Goal: Book appointment/travel/reservation

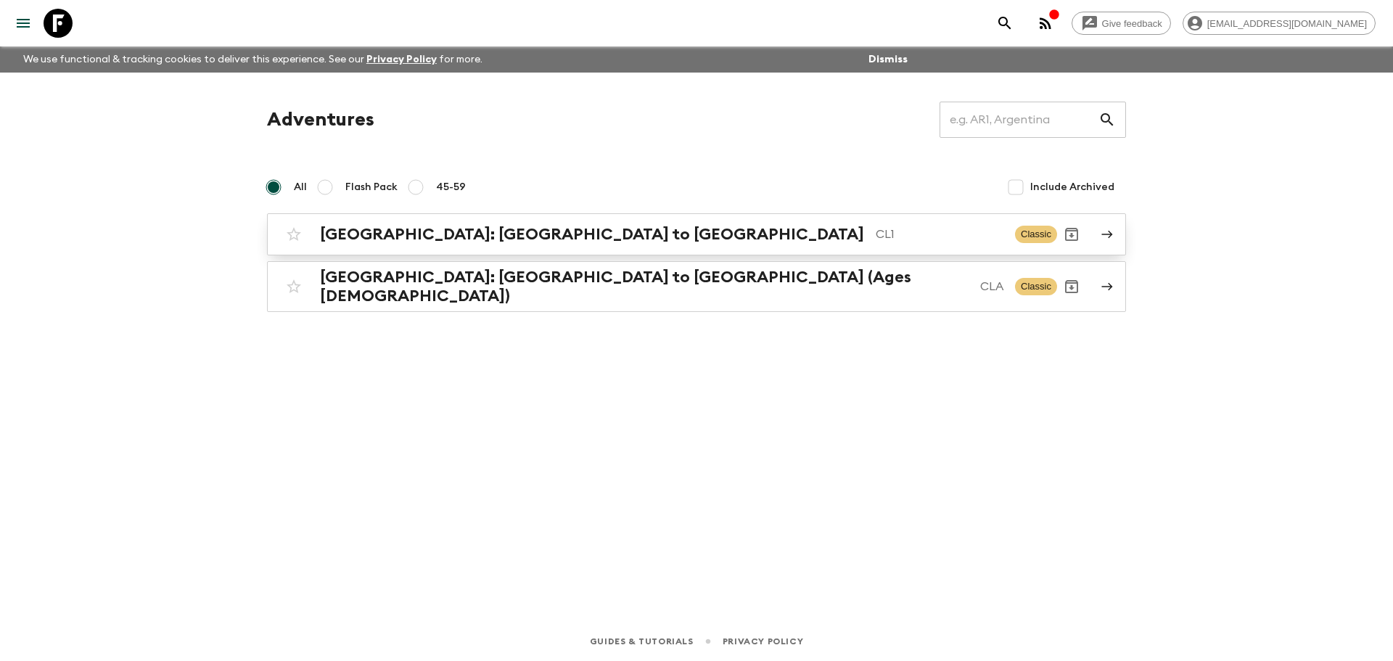
click at [468, 239] on h2 "[GEOGRAPHIC_DATA]: [GEOGRAPHIC_DATA] to [GEOGRAPHIC_DATA]" at bounding box center [592, 234] width 544 height 19
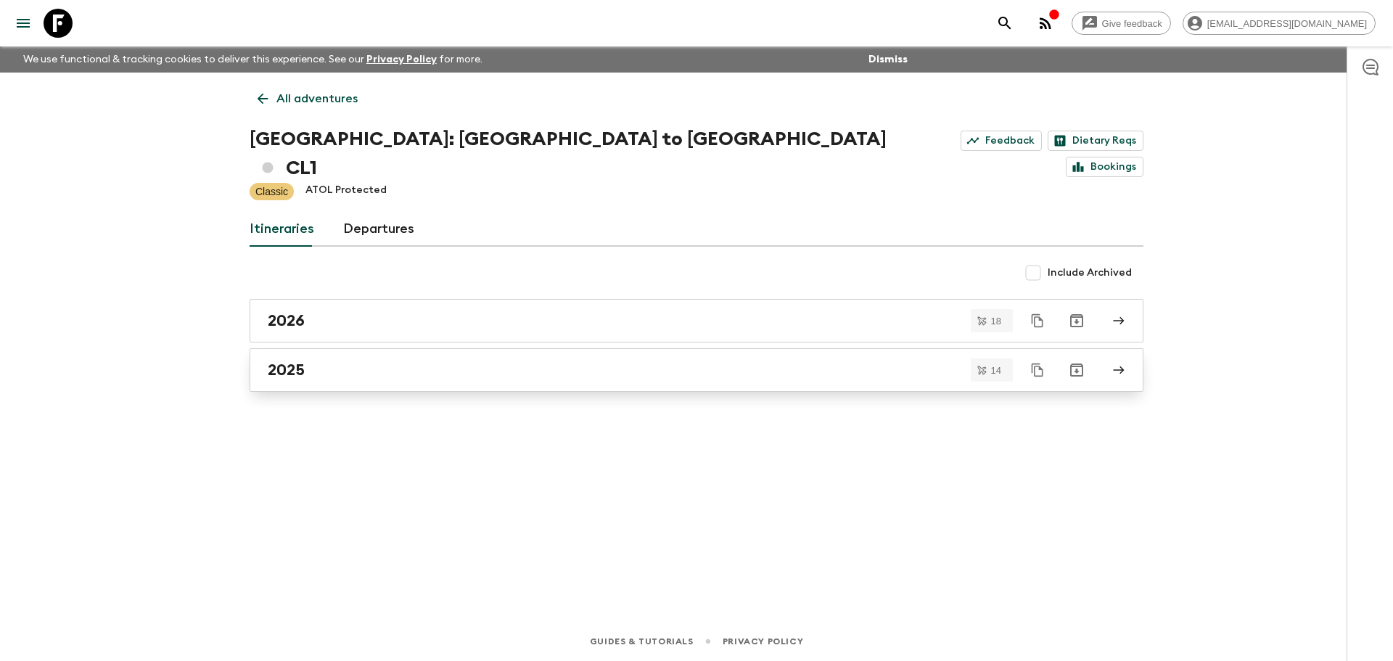
click at [405, 353] on link "2025" at bounding box center [697, 370] width 894 height 44
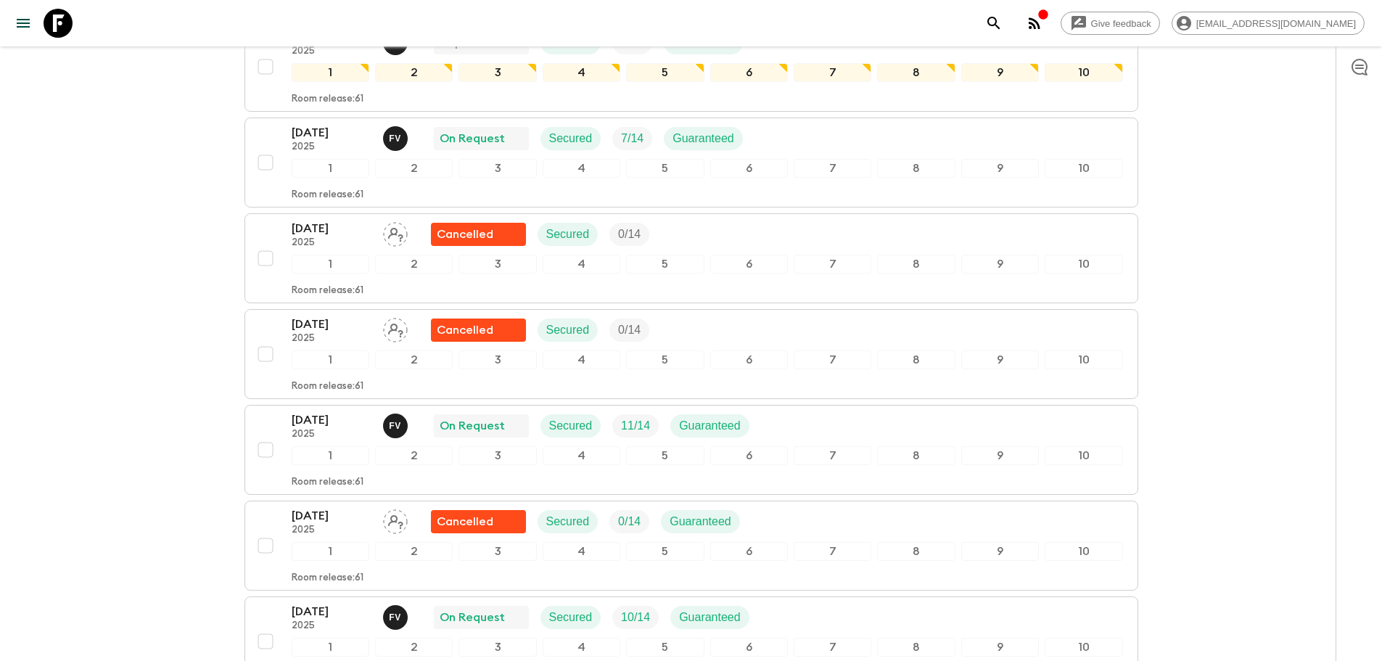
scroll to position [725, 0]
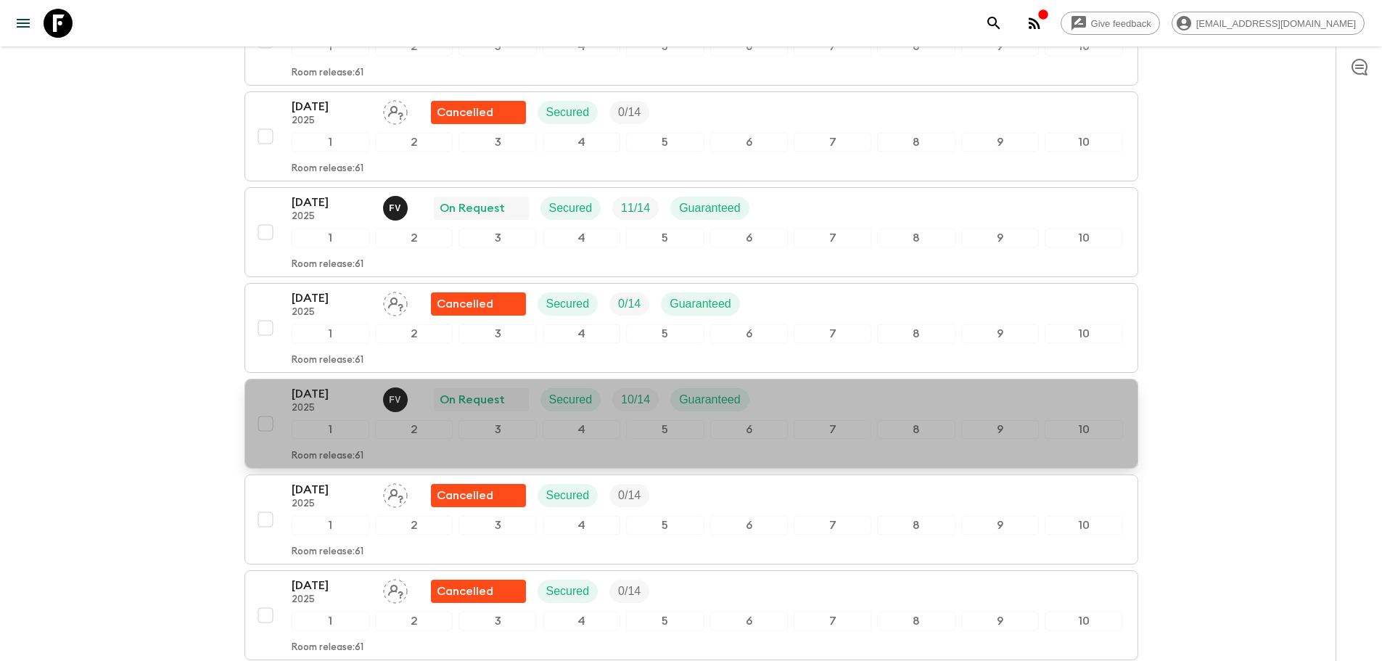
click at [343, 385] on p "[DATE]" at bounding box center [332, 393] width 80 height 17
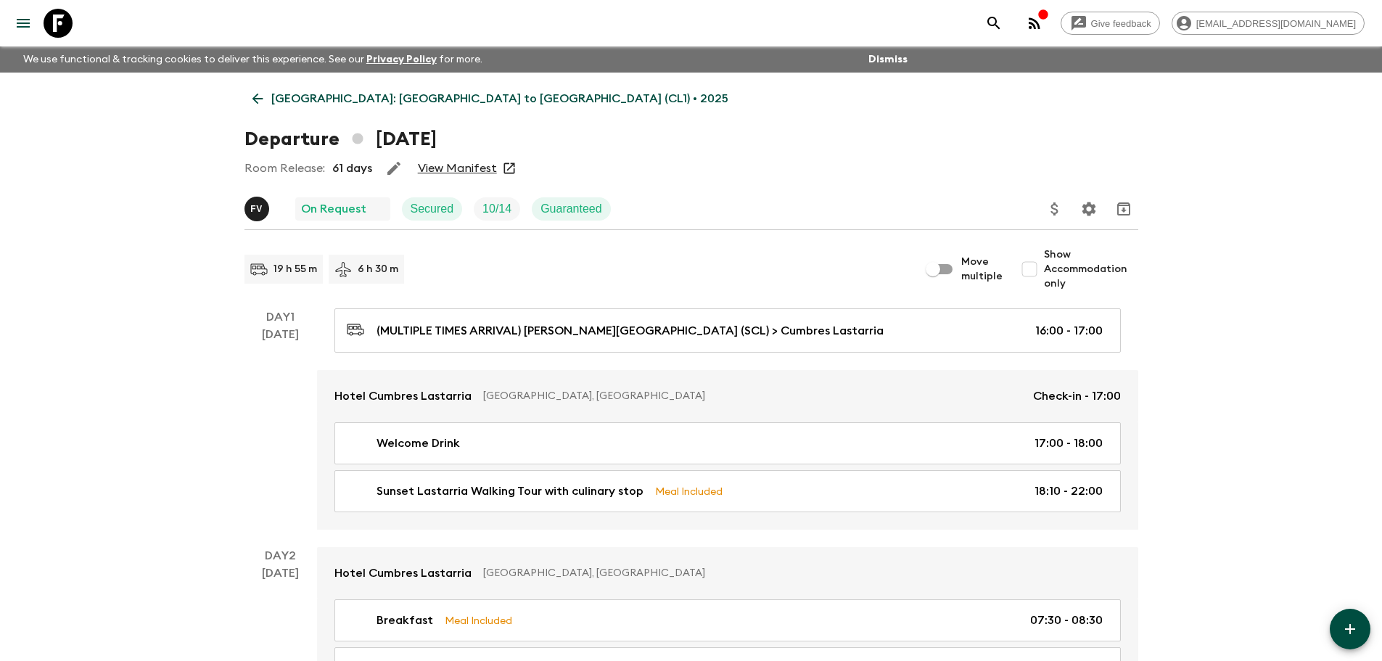
click at [480, 170] on link "View Manifest" at bounding box center [457, 168] width 79 height 15
